Goal: Task Accomplishment & Management: Manage account settings

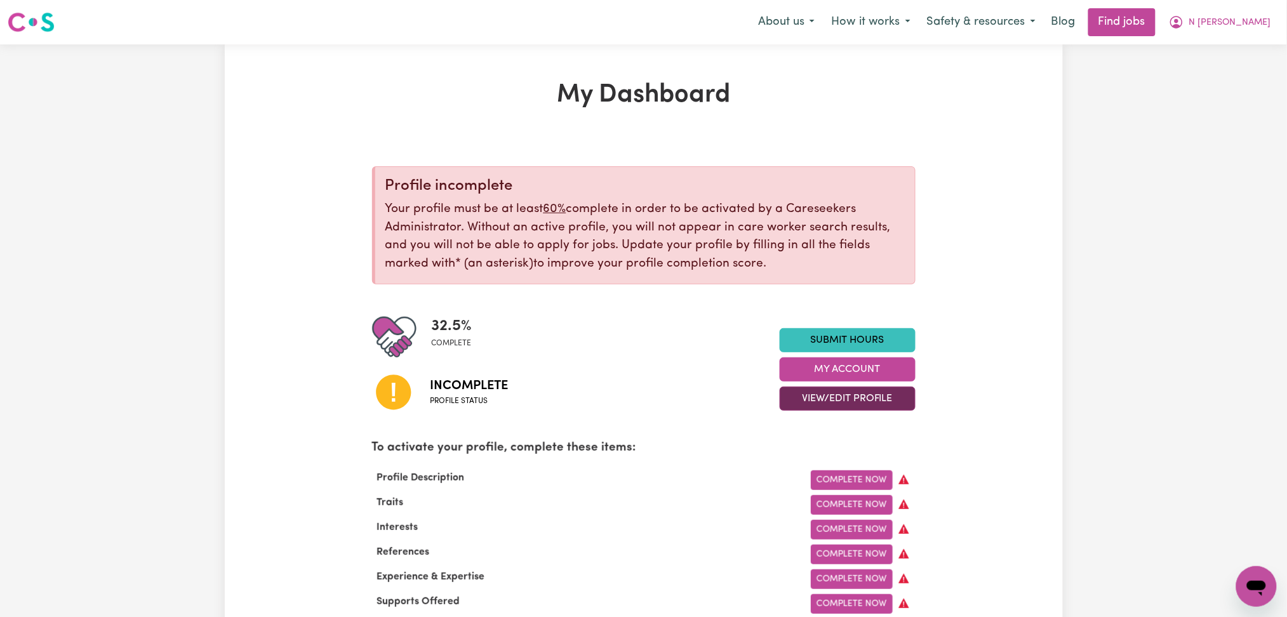
click at [821, 396] on button "View/Edit Profile" at bounding box center [848, 399] width 136 height 24
click at [809, 470] on link "Profile Completeness" at bounding box center [839, 481] width 119 height 25
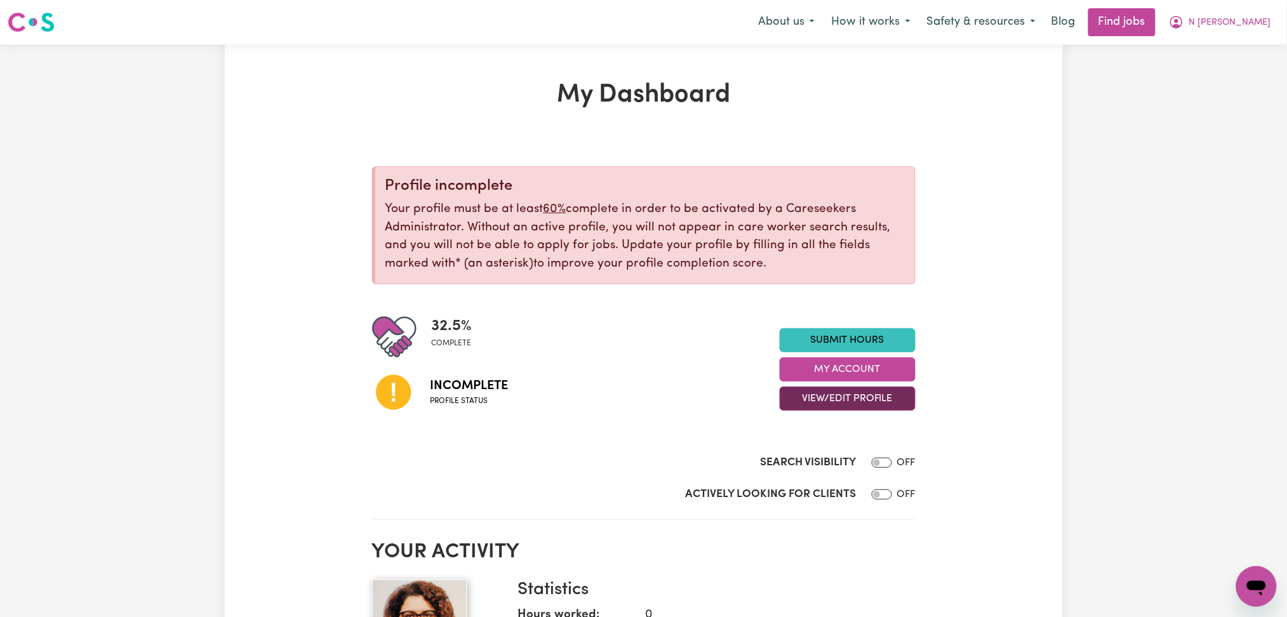
click at [830, 398] on button "View/Edit Profile" at bounding box center [848, 399] width 136 height 24
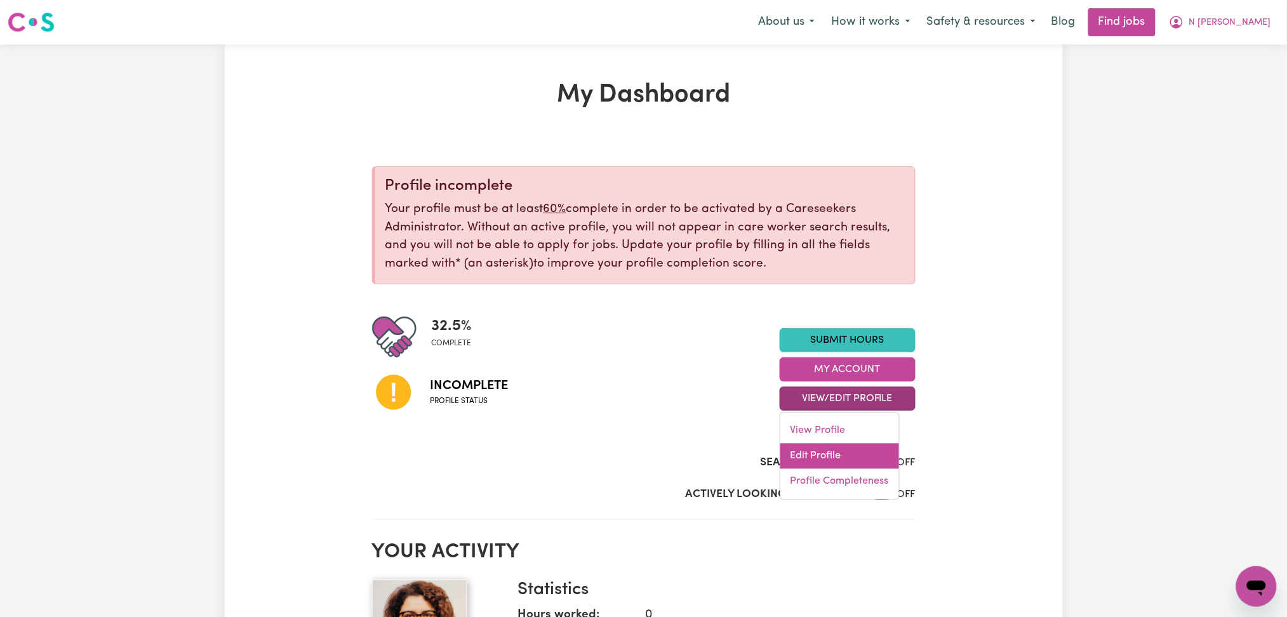
click at [813, 458] on link "Edit Profile" at bounding box center [839, 456] width 119 height 25
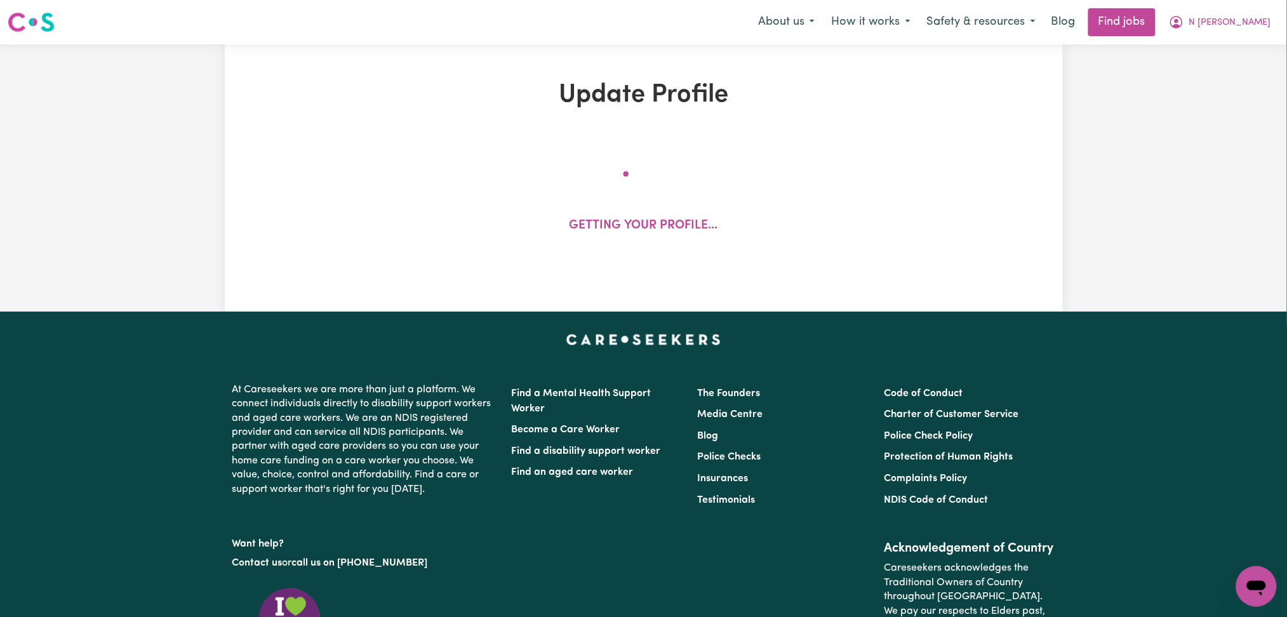
select select "[DEMOGRAPHIC_DATA]"
select select "Student Visa"
select select "Studying a healthcare related degree or qualification"
select select "39"
select select "85"
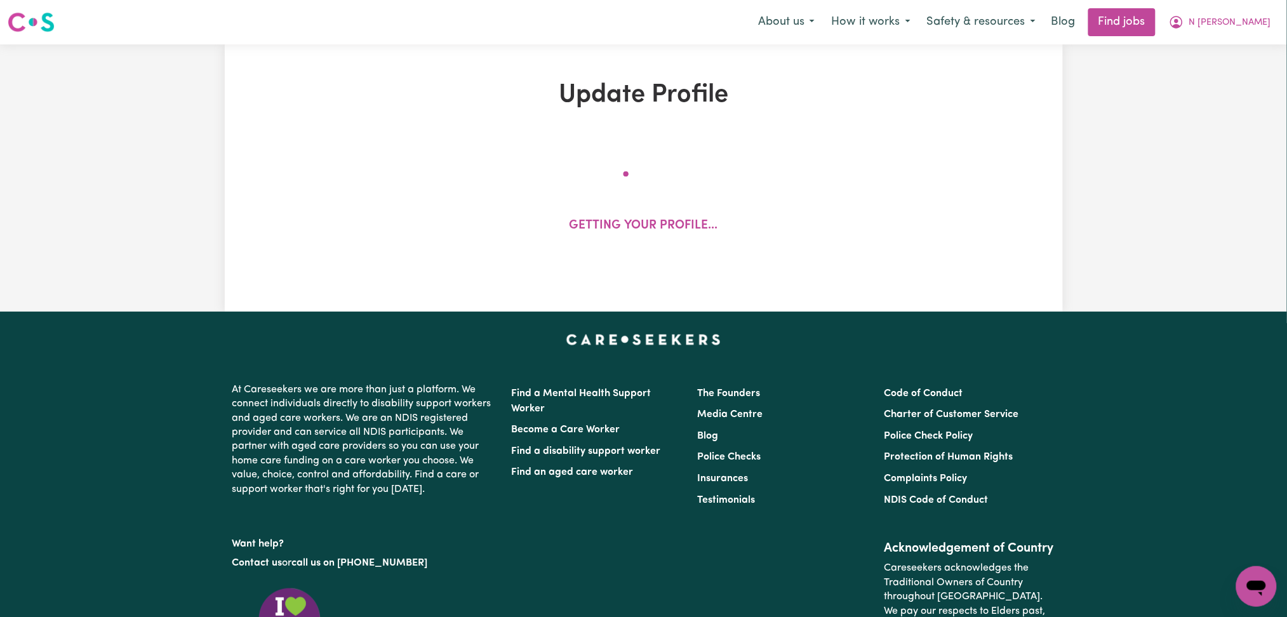
select select "85"
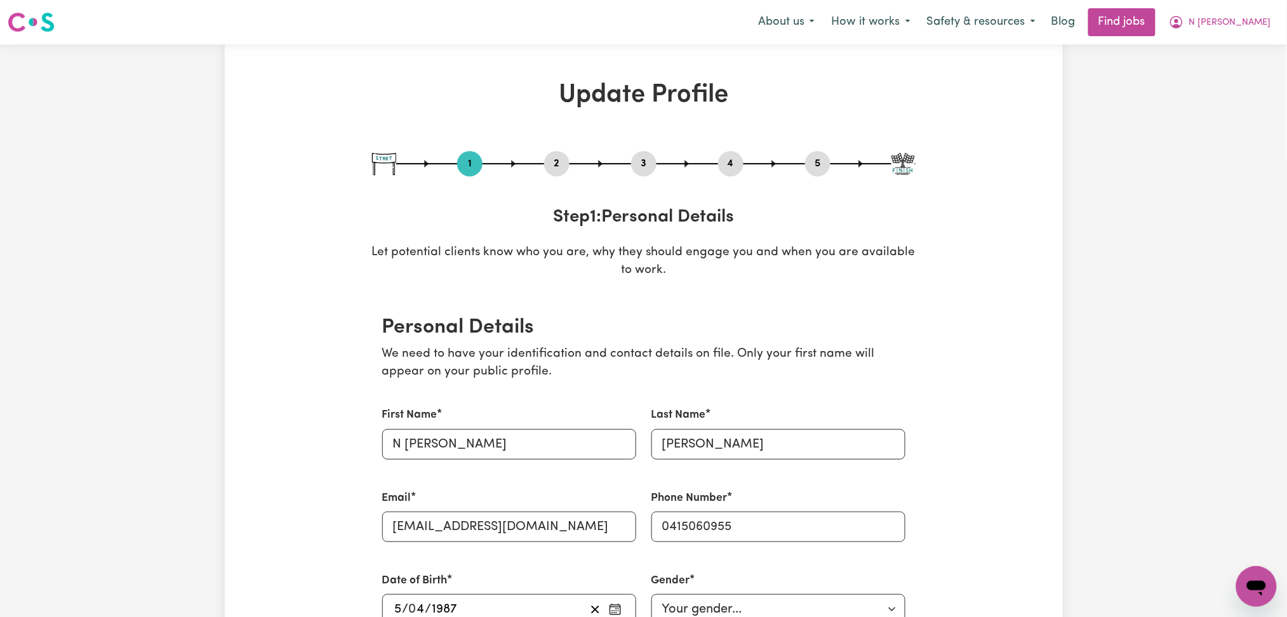
drag, startPoint x: 539, startPoint y: 160, endPoint x: 555, endPoint y: 166, distance: 16.9
click at [543, 162] on div "1 2 3 4 5" at bounding box center [643, 163] width 543 height 25
click at [559, 167] on button "2" at bounding box center [556, 164] width 25 height 17
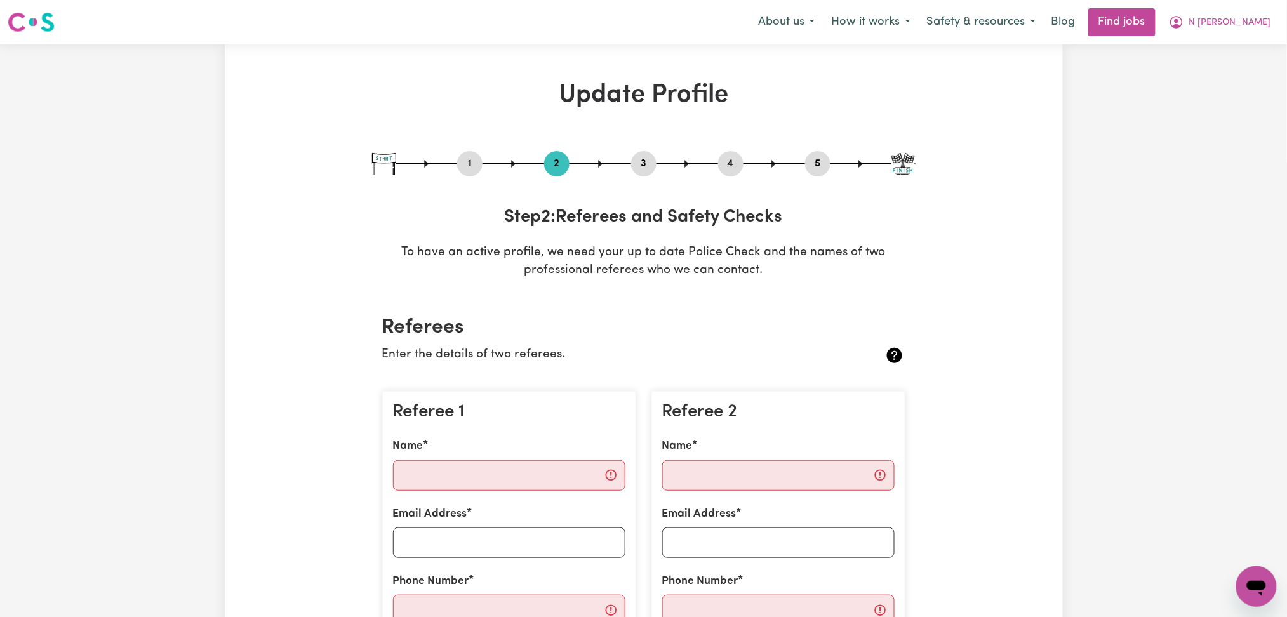
click at [823, 172] on div "5" at bounding box center [817, 163] width 25 height 25
click at [821, 157] on button "5" at bounding box center [817, 164] width 25 height 17
select select "I am providing services by being employed by an organisation"
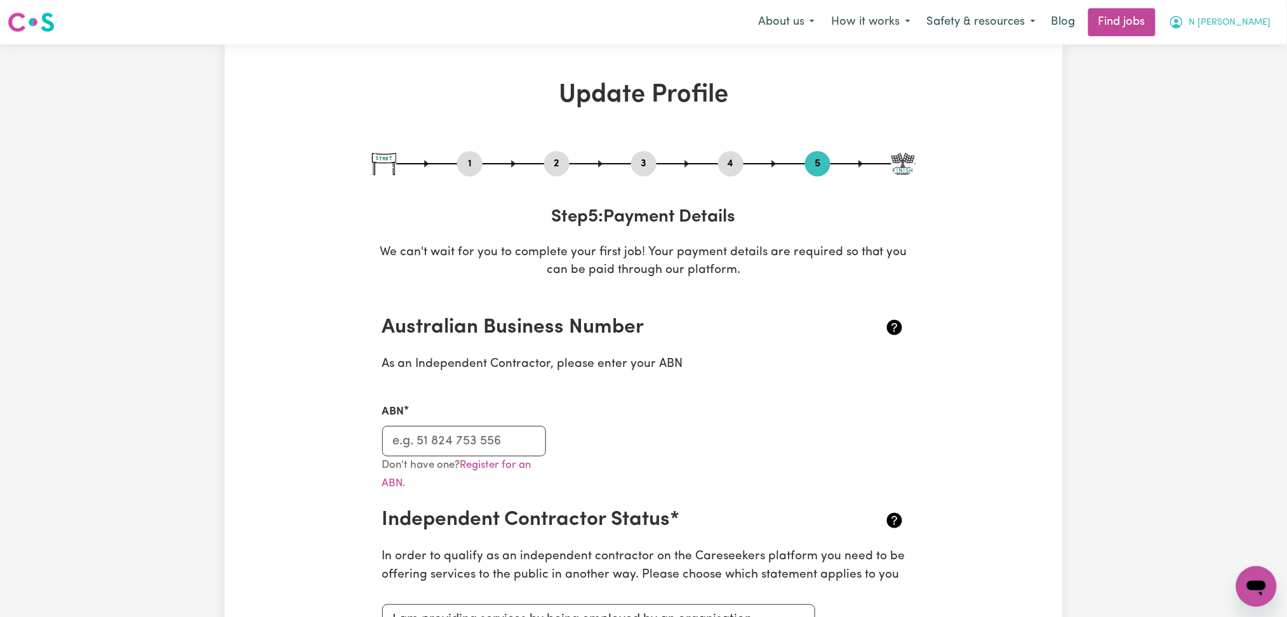
click at [1238, 28] on span "N [PERSON_NAME]" at bounding box center [1230, 23] width 82 height 14
click at [1231, 55] on link "My Account" at bounding box center [1228, 49] width 100 height 24
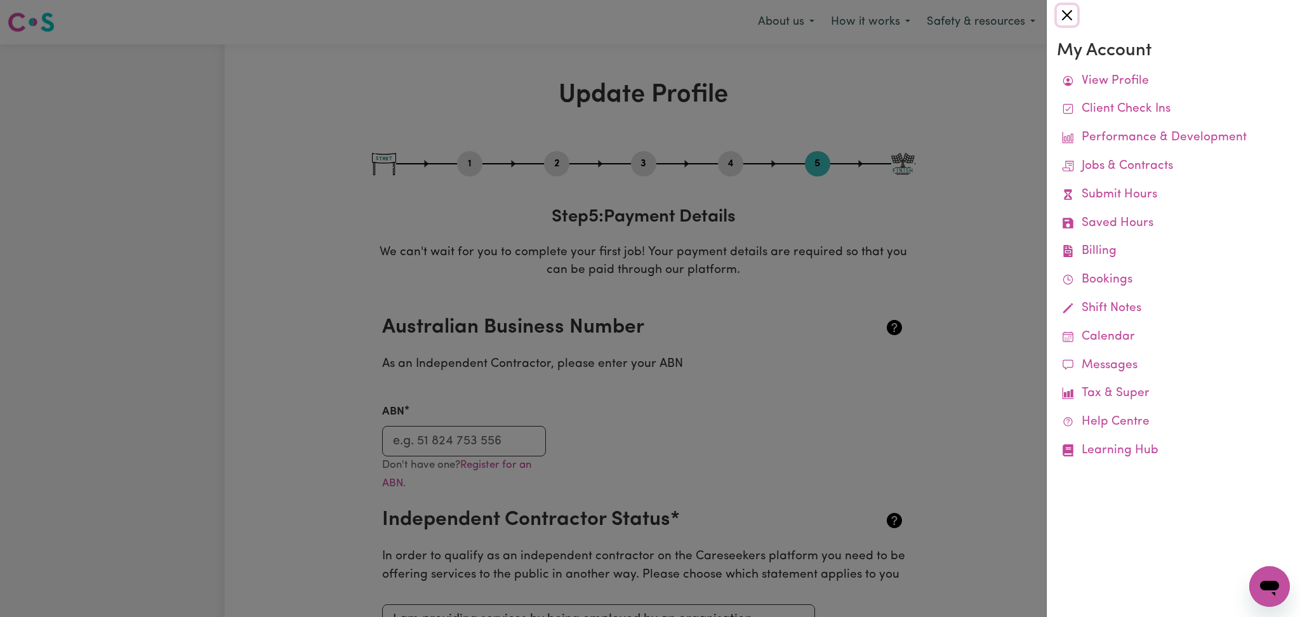
drag, startPoint x: 1064, startPoint y: 20, endPoint x: 1106, endPoint y: 36, distance: 44.8
click at [1065, 20] on button "Close" at bounding box center [1067, 15] width 20 height 20
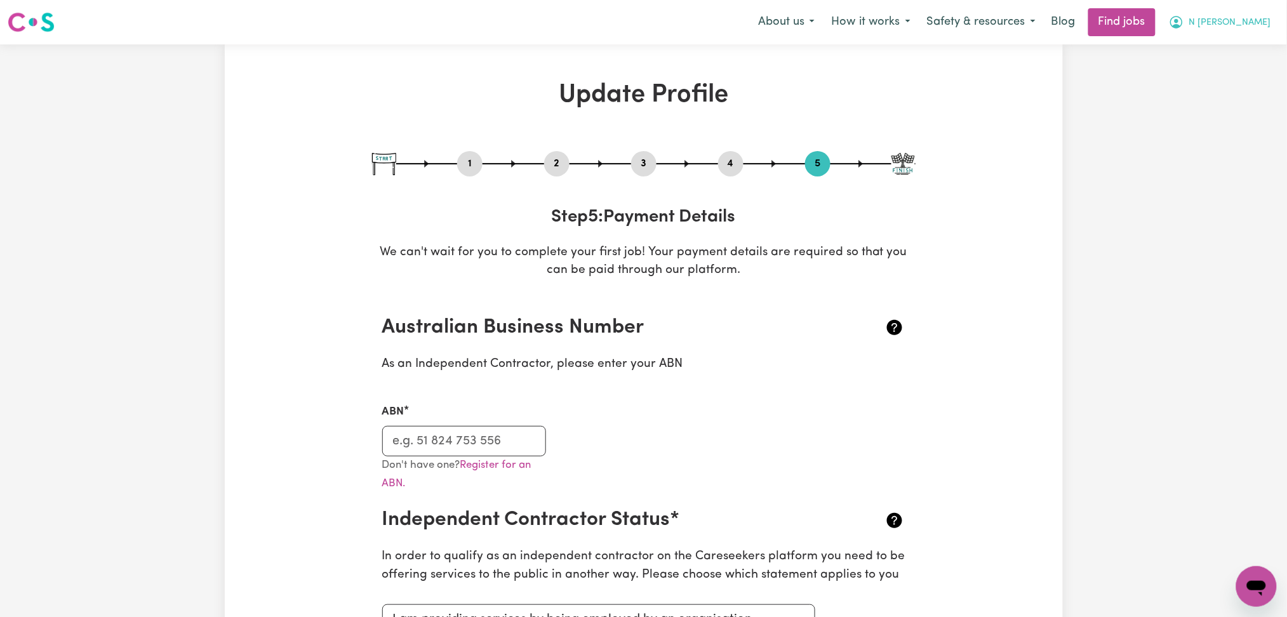
drag, startPoint x: 1230, startPoint y: 21, endPoint x: 1177, endPoint y: 67, distance: 69.7
click at [1229, 20] on span "N [PERSON_NAME]" at bounding box center [1230, 23] width 82 height 14
click at [1199, 71] on link "My Dashboard" at bounding box center [1228, 73] width 100 height 24
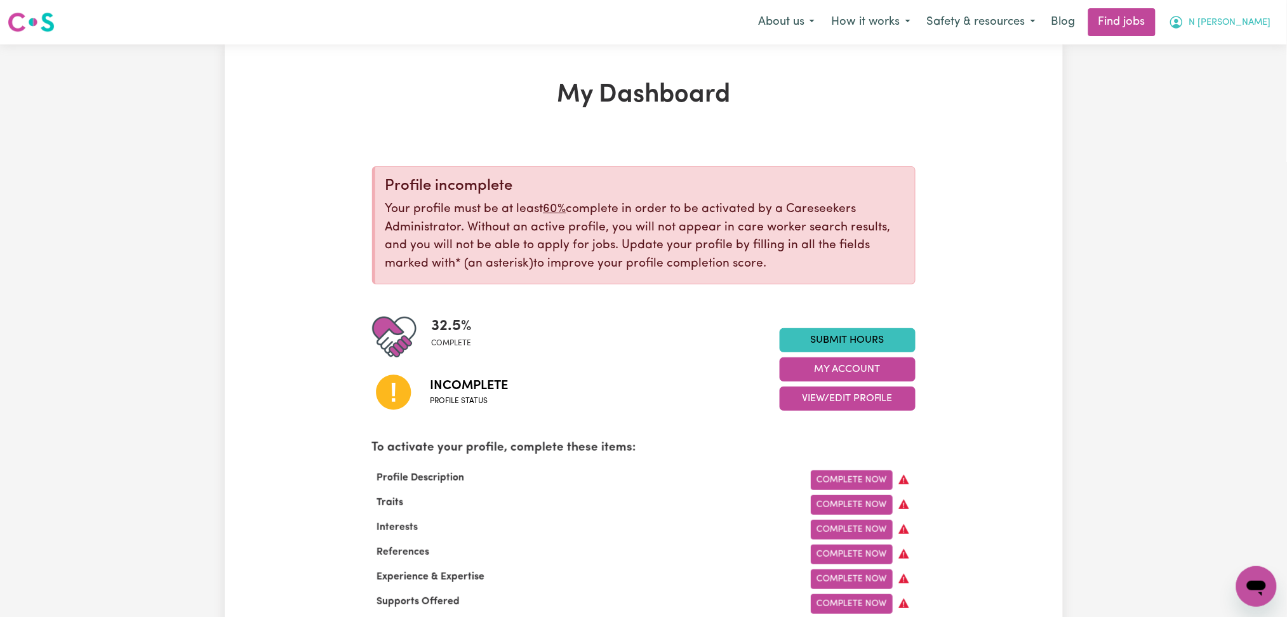
drag, startPoint x: 1240, startPoint y: 8, endPoint x: 1224, endPoint y: 22, distance: 20.7
click at [1242, 9] on div "Menu About us How it works Safety & resources Blog Find jobs N [PERSON_NAME]" at bounding box center [643, 22] width 1287 height 29
click at [1233, 16] on span "N [PERSON_NAME]" at bounding box center [1230, 23] width 82 height 14
click at [1216, 99] on link "Logout" at bounding box center [1228, 97] width 100 height 24
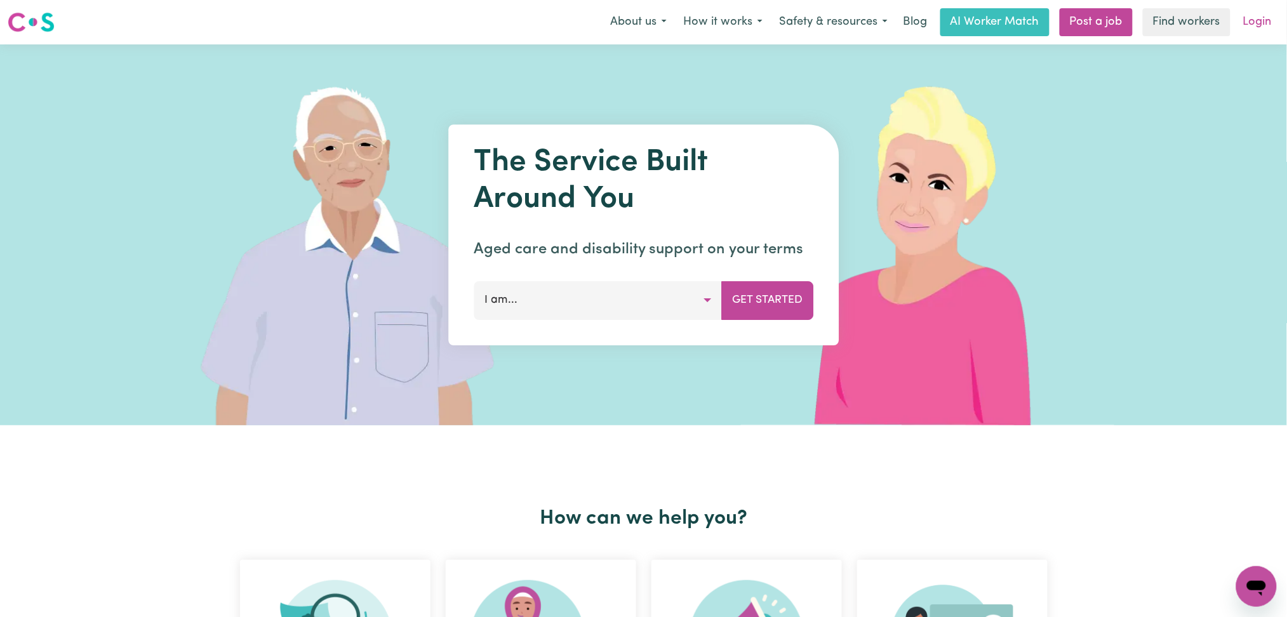
click at [1242, 31] on link "Login" at bounding box center [1257, 22] width 44 height 28
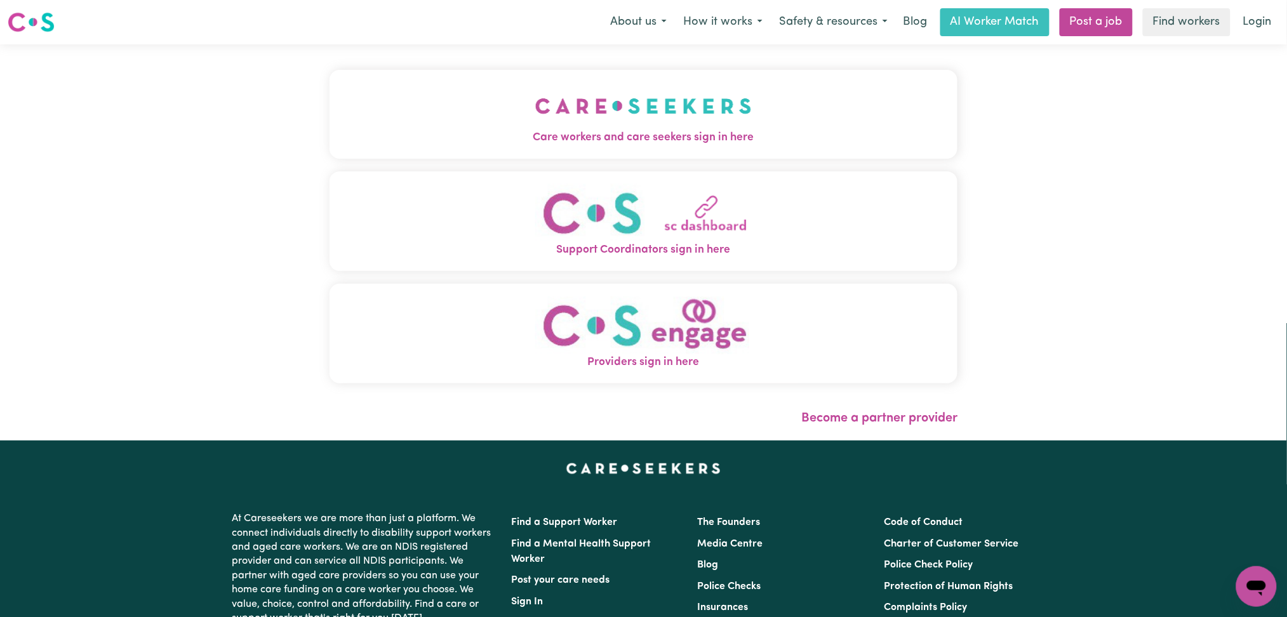
click at [652, 115] on button "Care workers and care seekers sign in here" at bounding box center [643, 114] width 628 height 89
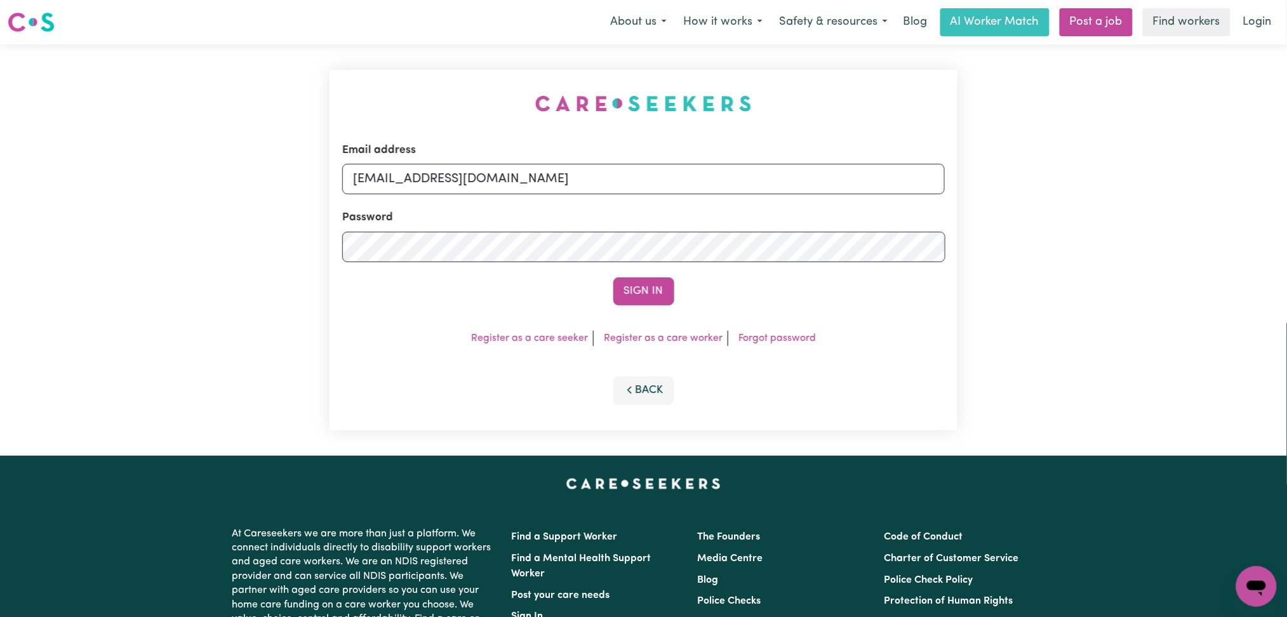
click at [520, 199] on form "Email address [EMAIL_ADDRESS][DOMAIN_NAME] Password Sign In" at bounding box center [643, 223] width 603 height 163
drag, startPoint x: 500, startPoint y: 183, endPoint x: 483, endPoint y: 193, distance: 19.9
click at [500, 183] on input "[EMAIL_ADDRESS][DOMAIN_NAME]" at bounding box center [643, 179] width 603 height 30
drag, startPoint x: 422, startPoint y: 178, endPoint x: 700, endPoint y: 181, distance: 277.4
click at [700, 181] on input "Superuser~[EMAIL_ADDRESS][DOMAIN_NAME]" at bounding box center [643, 179] width 603 height 30
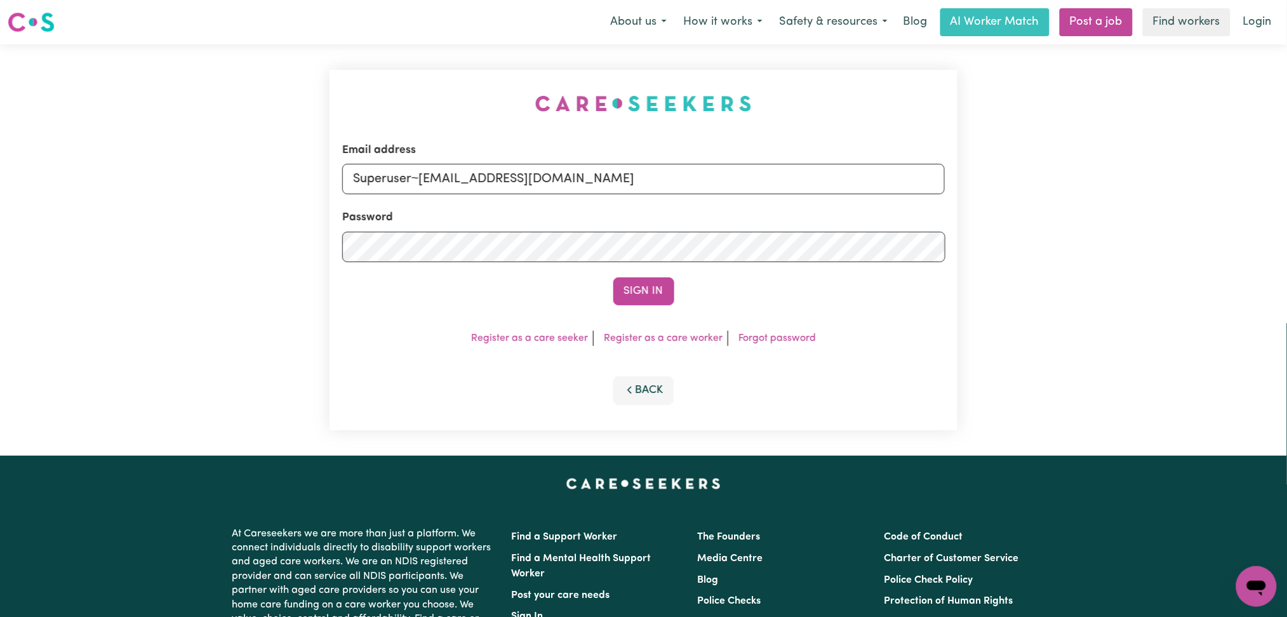
type input "Superuser~[EMAIL_ADDRESS][DOMAIN_NAME]"
click at [613, 277] on button "Sign In" at bounding box center [643, 291] width 61 height 28
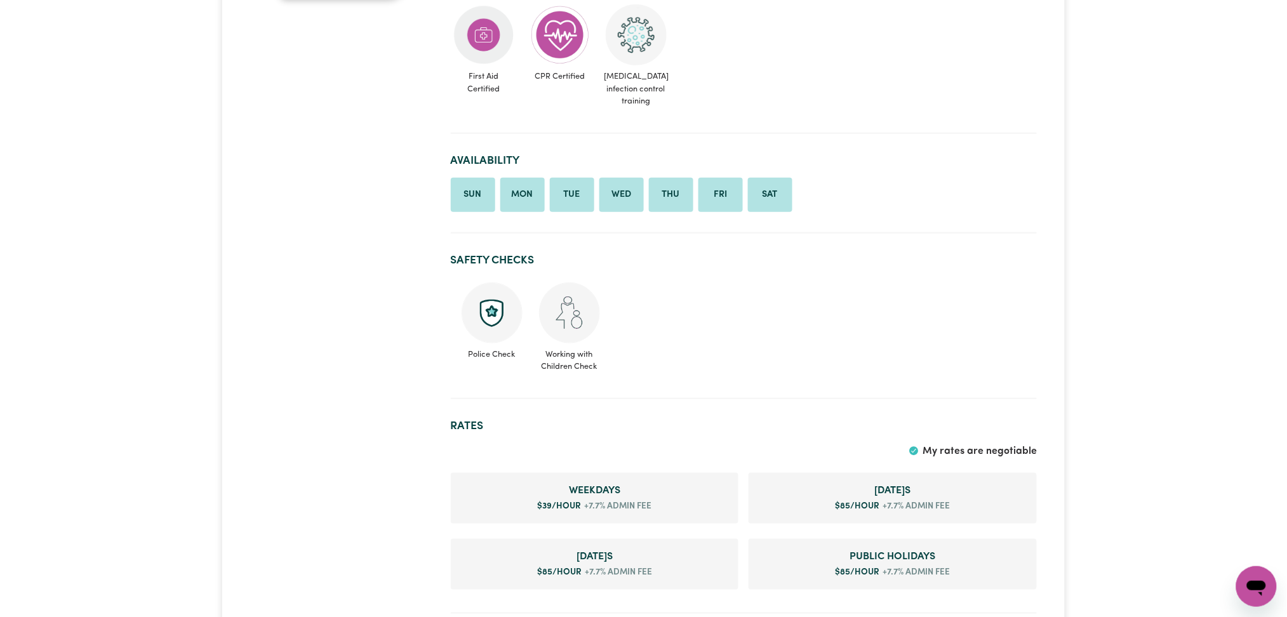
scroll to position [338, 0]
